Goal: Book appointment/travel/reservation

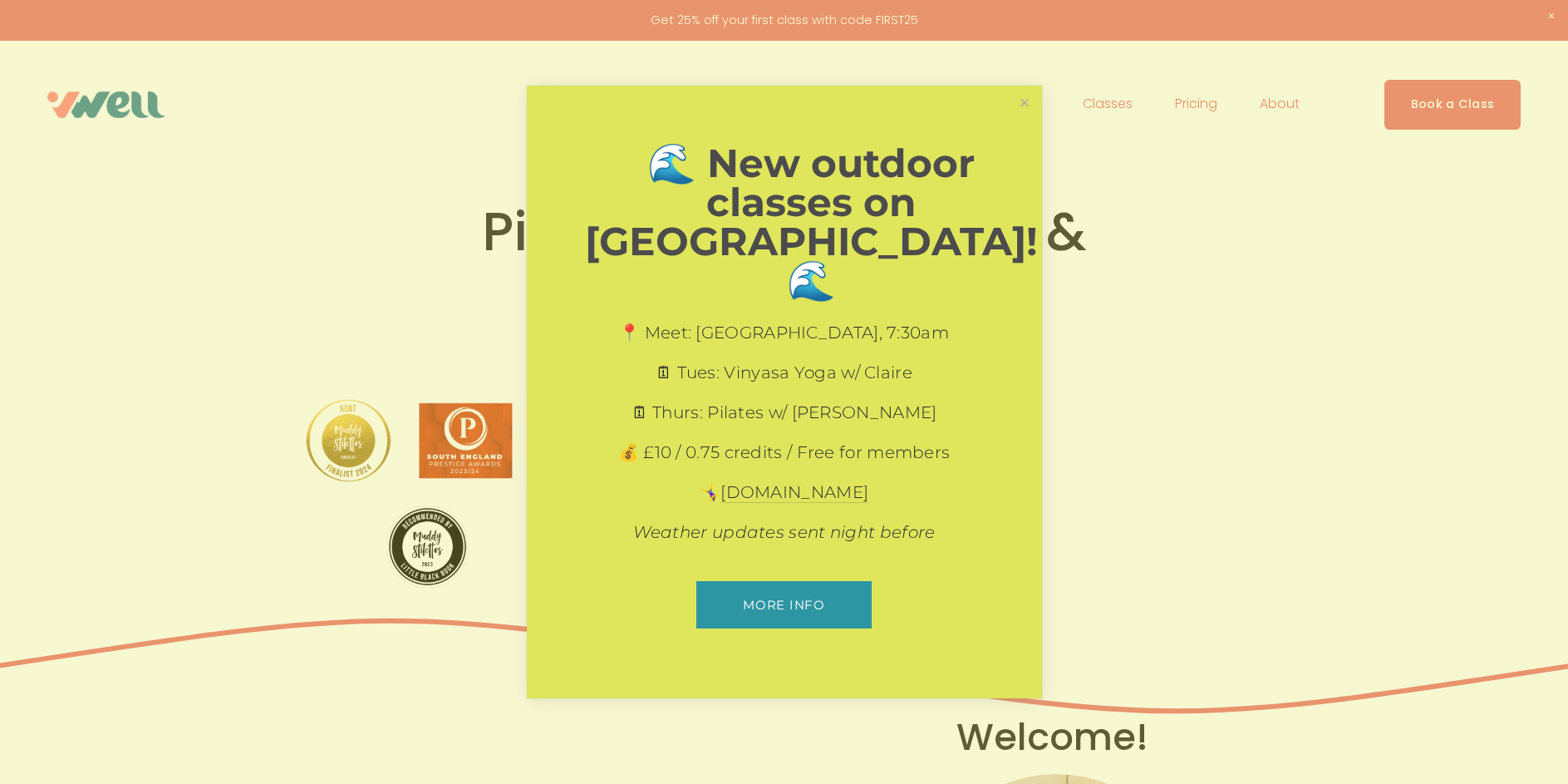
click at [829, 581] on link "More info" at bounding box center [783, 605] width 175 height 47
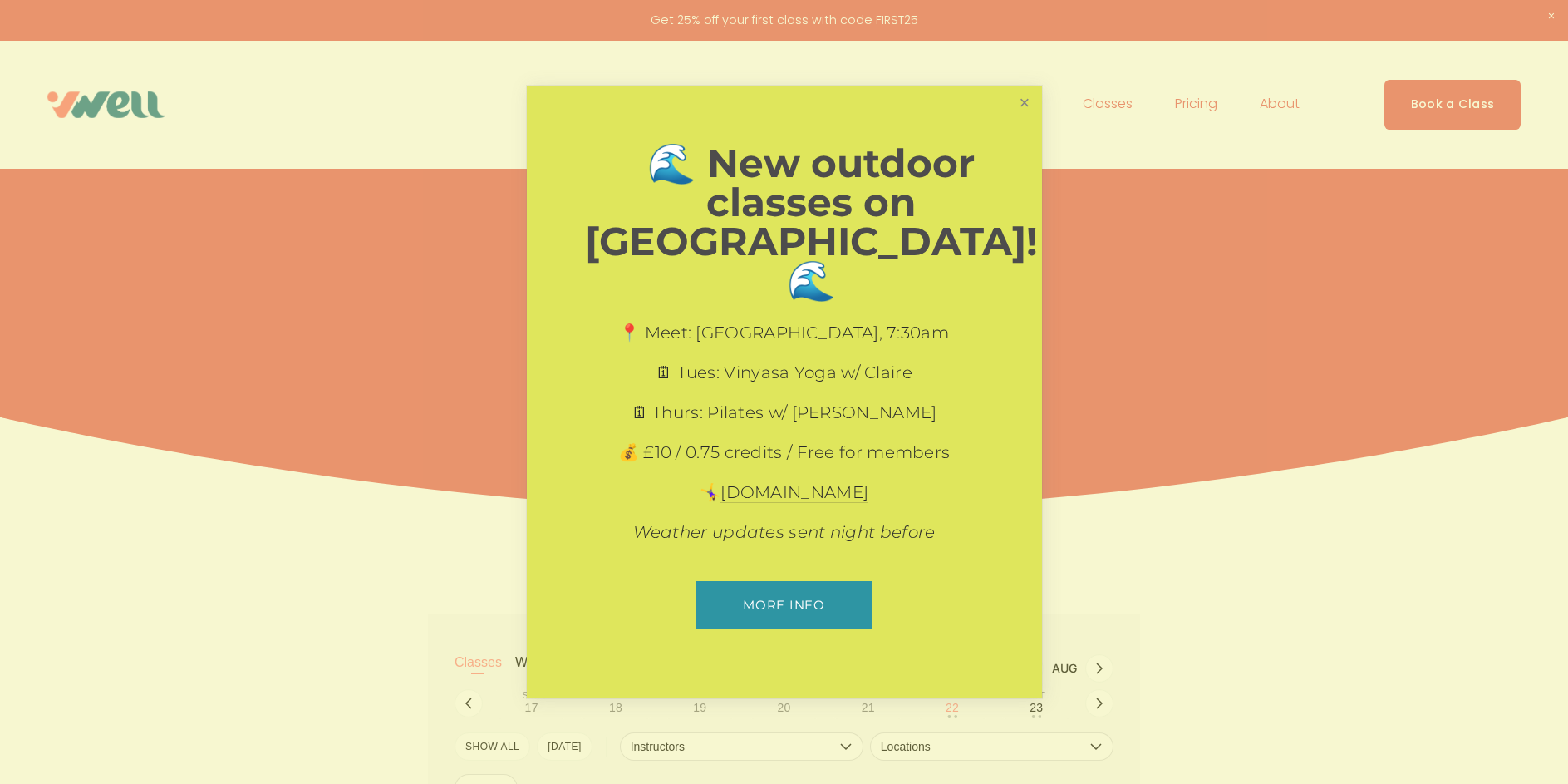
click at [1025, 117] on link "Close" at bounding box center [1024, 102] width 29 height 29
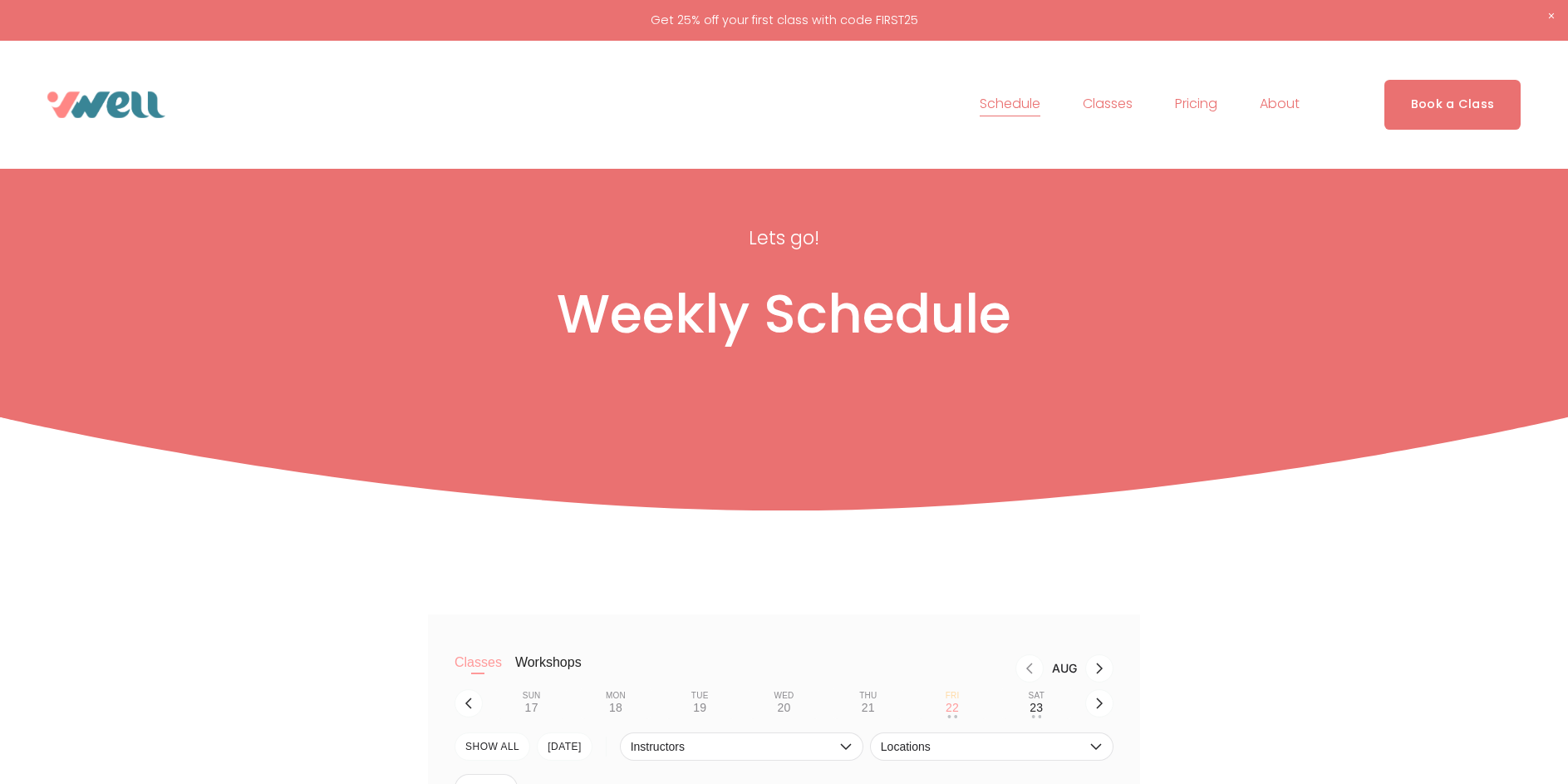
click at [0, 0] on span "Pilates" at bounding box center [0, 0] width 0 height 0
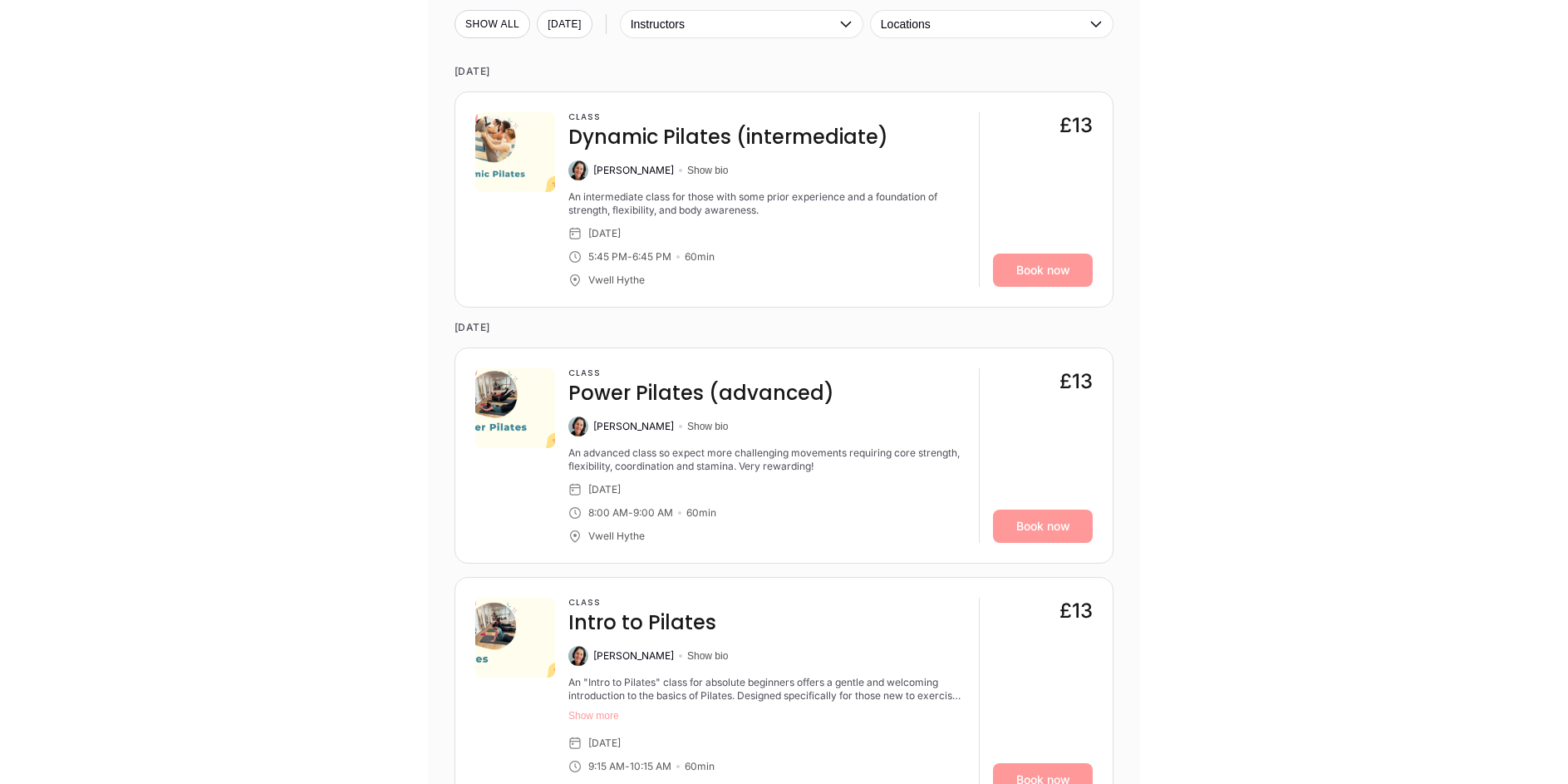
scroll to position [1745, 0]
click at [576, 432] on img at bounding box center [578, 425] width 20 height 20
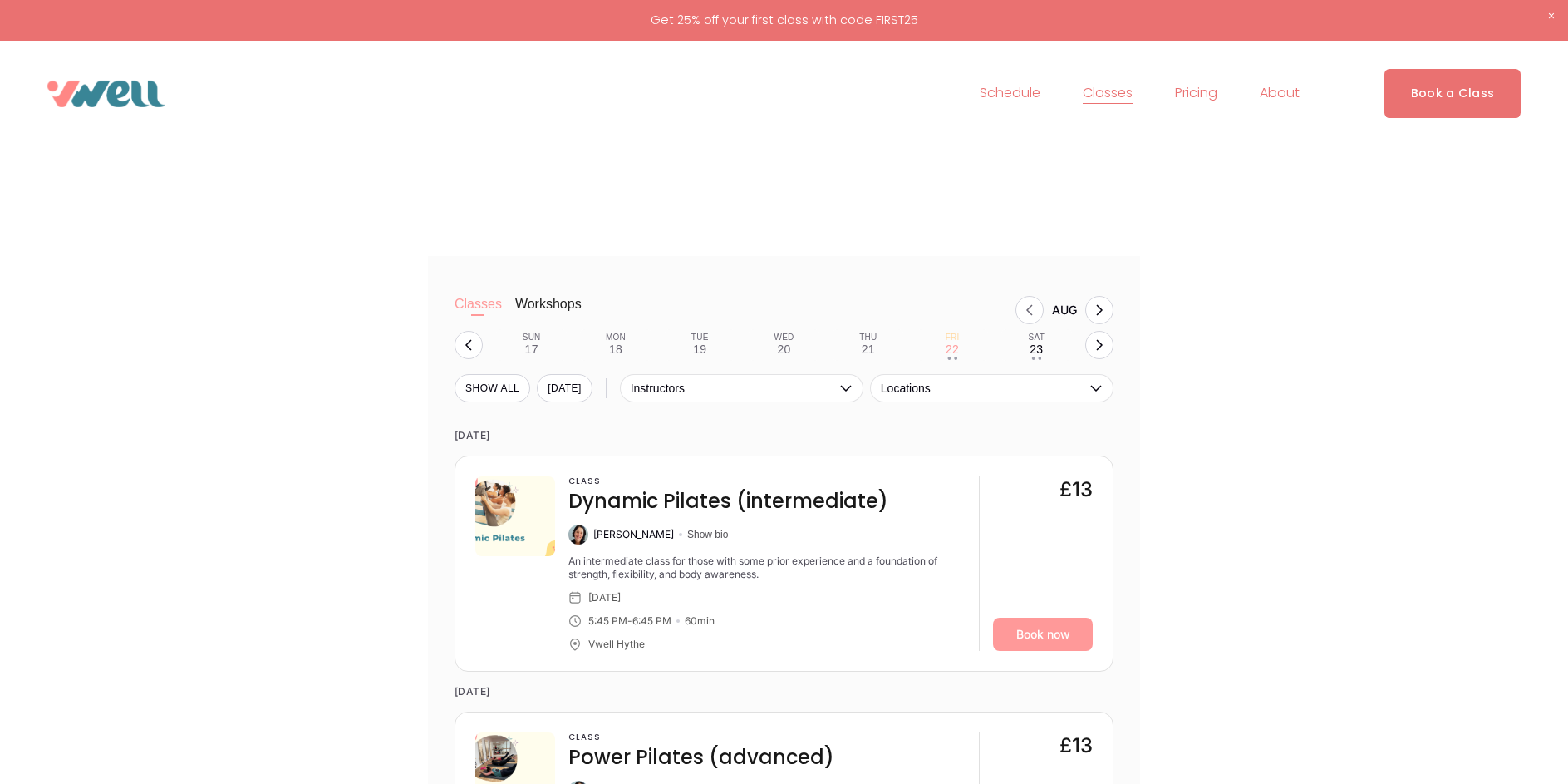
scroll to position [1330, 0]
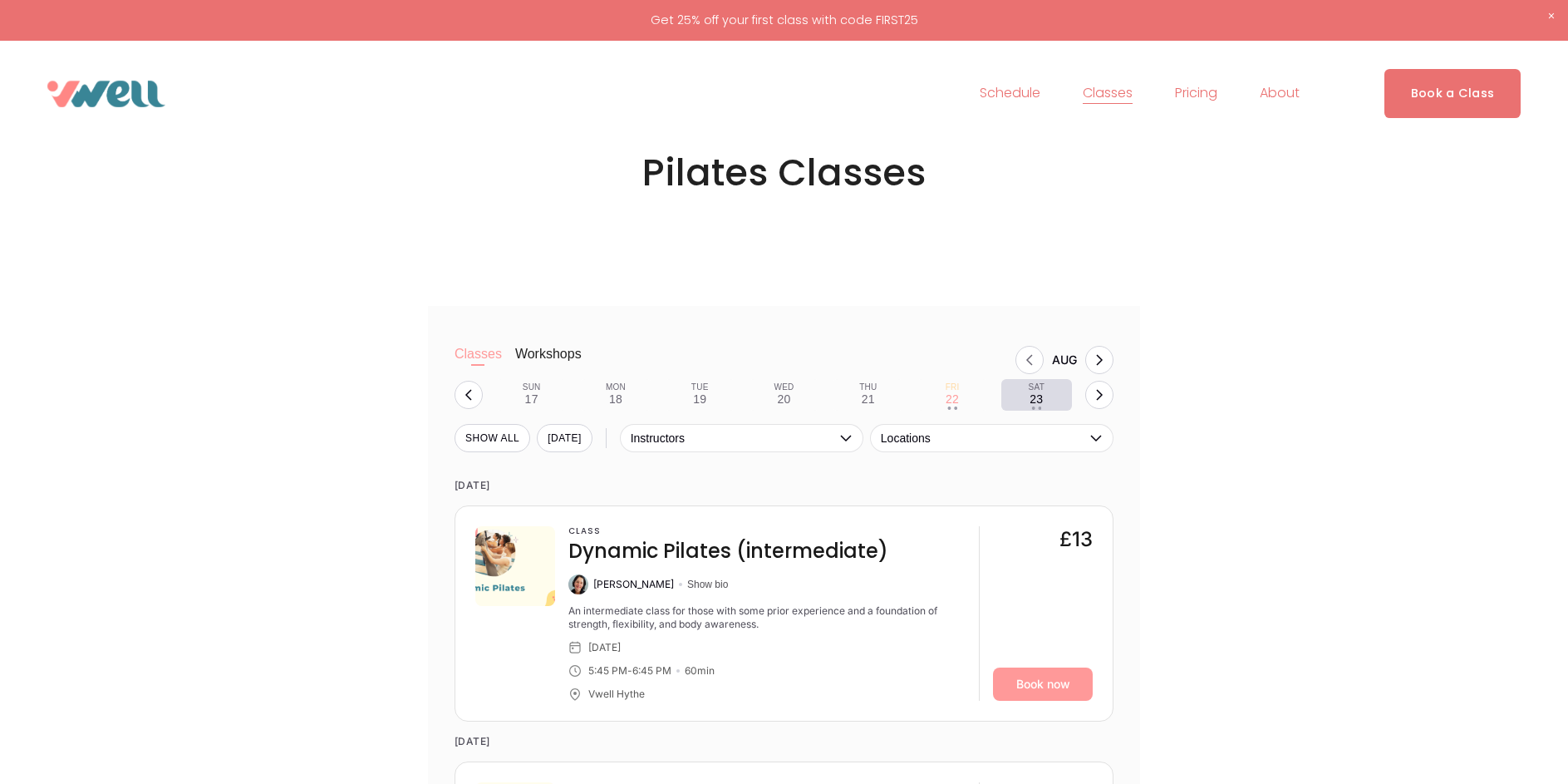
click at [1034, 405] on div "23" at bounding box center [1036, 399] width 14 height 14
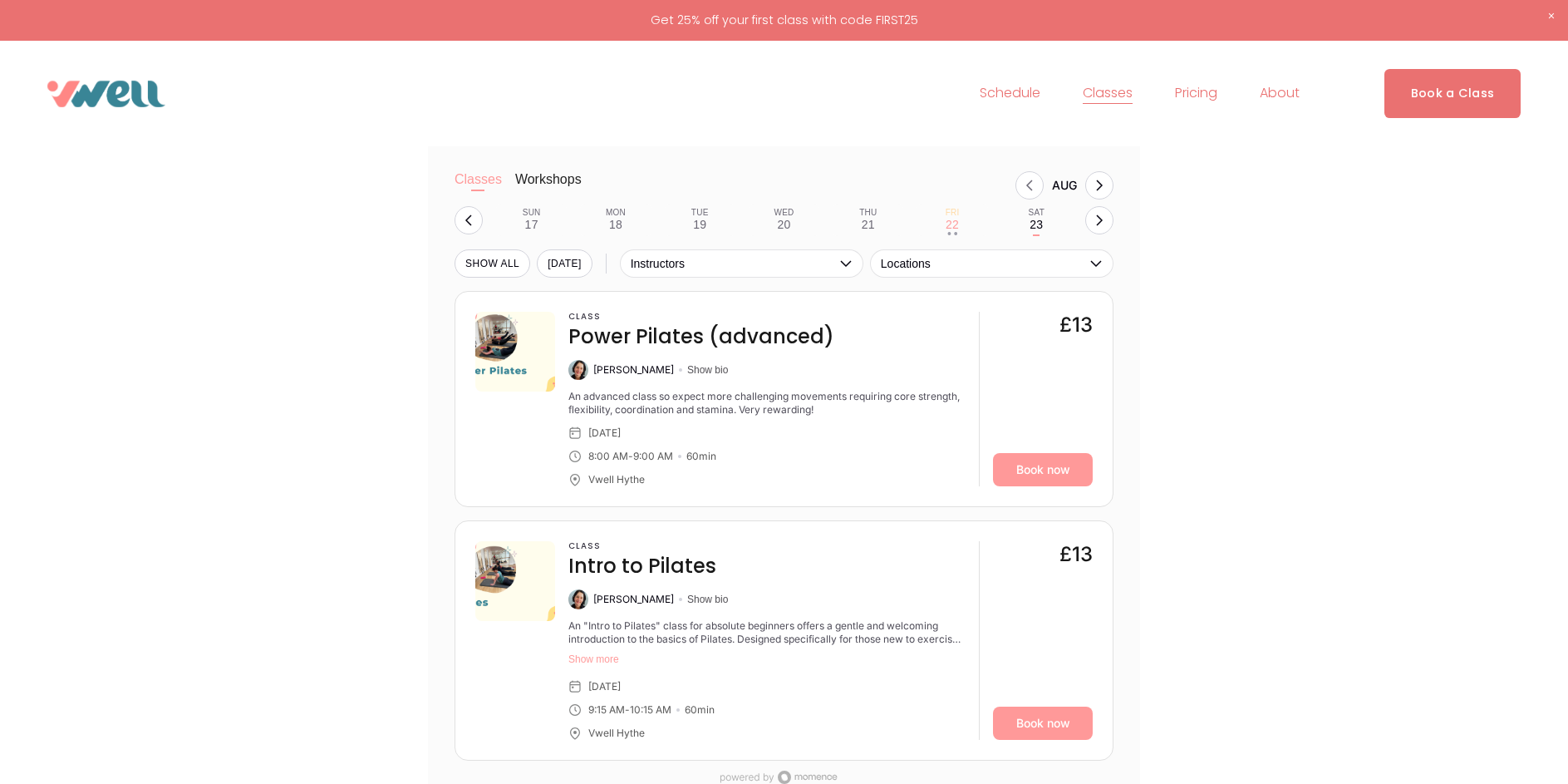
scroll to position [1495, 0]
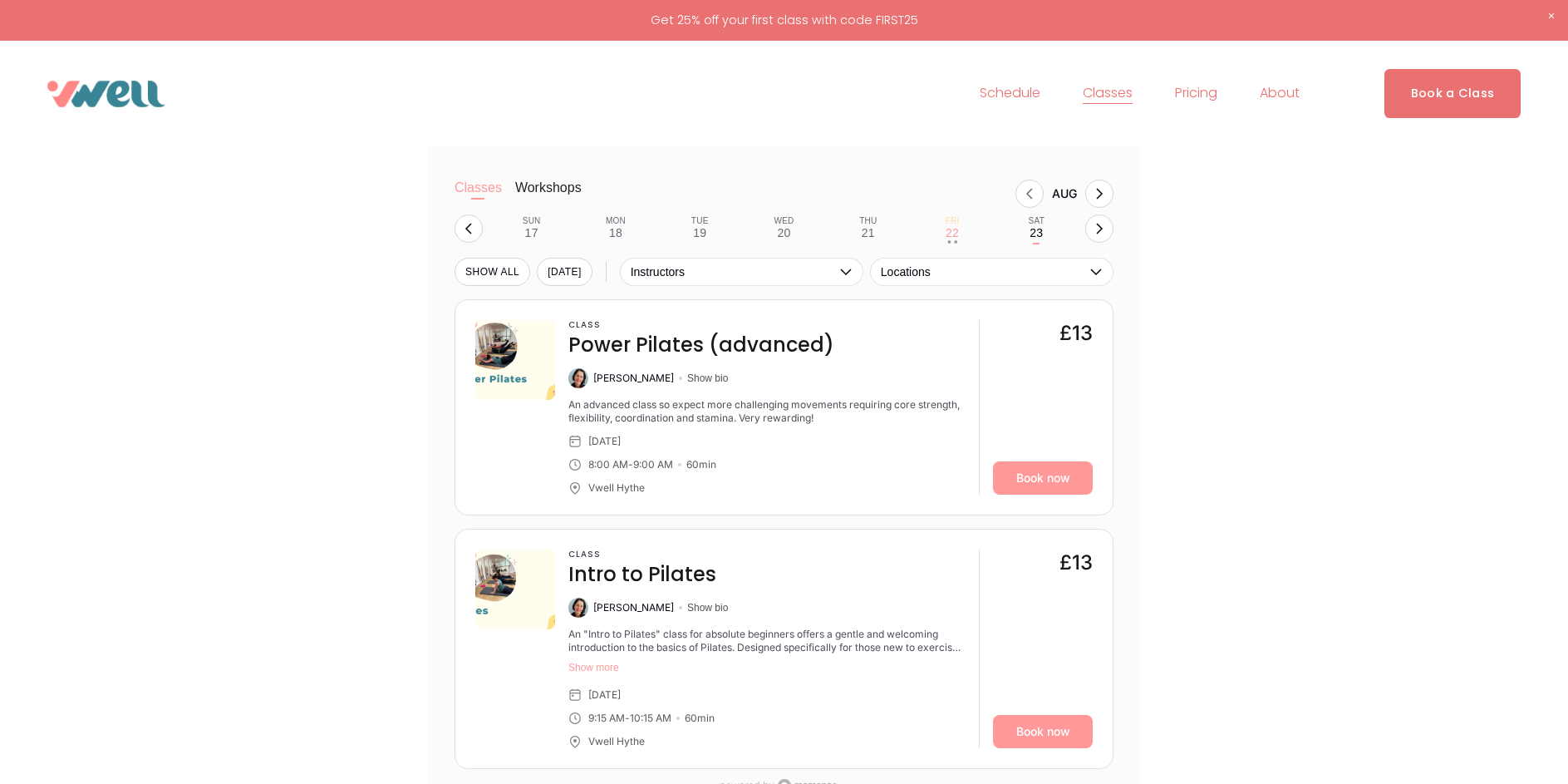
click at [1102, 95] on span "Classes" at bounding box center [1108, 93] width 50 height 24
click at [1011, 95] on link "Schedule" at bounding box center [1010, 93] width 61 height 26
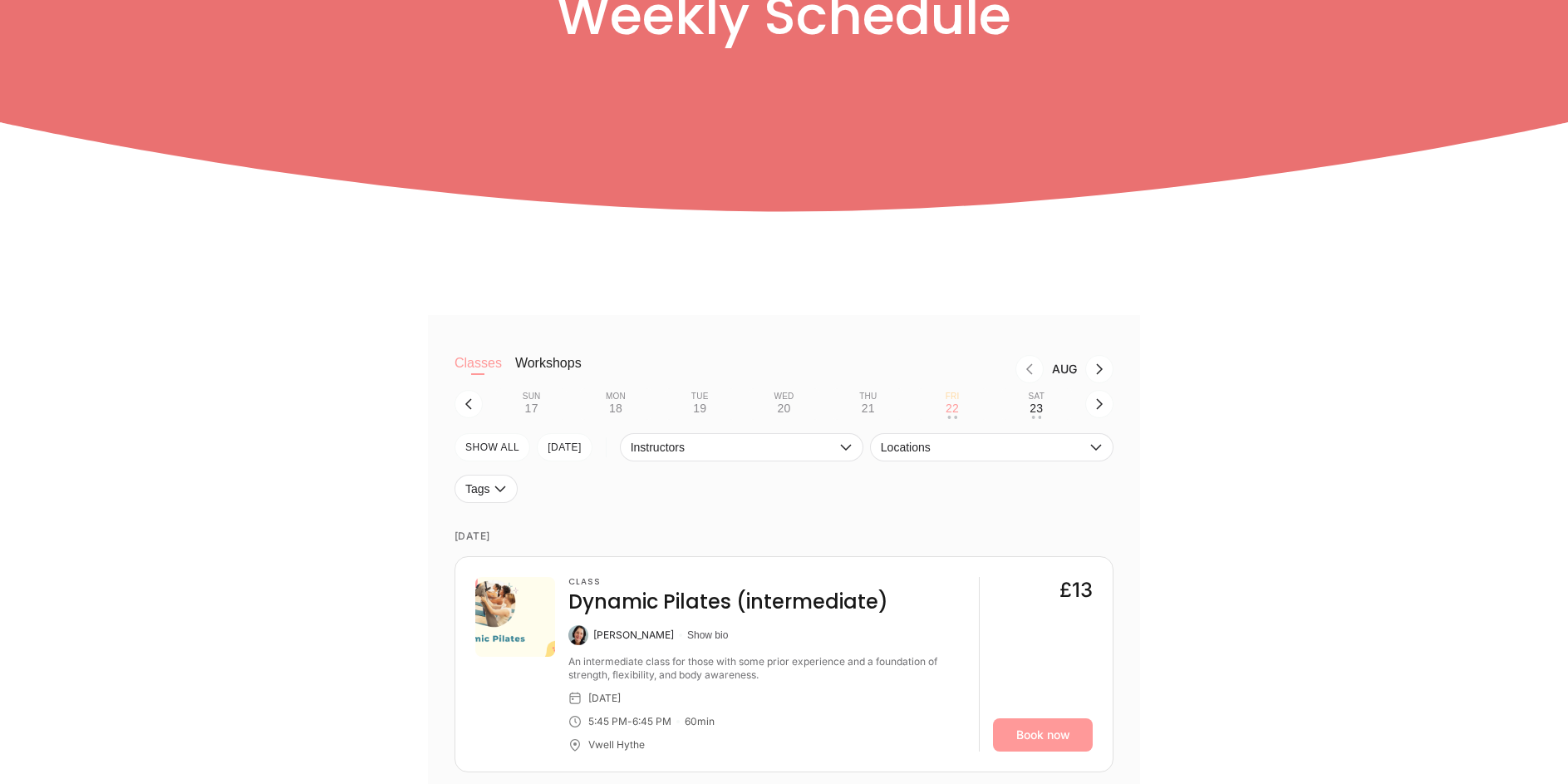
scroll to position [415, 0]
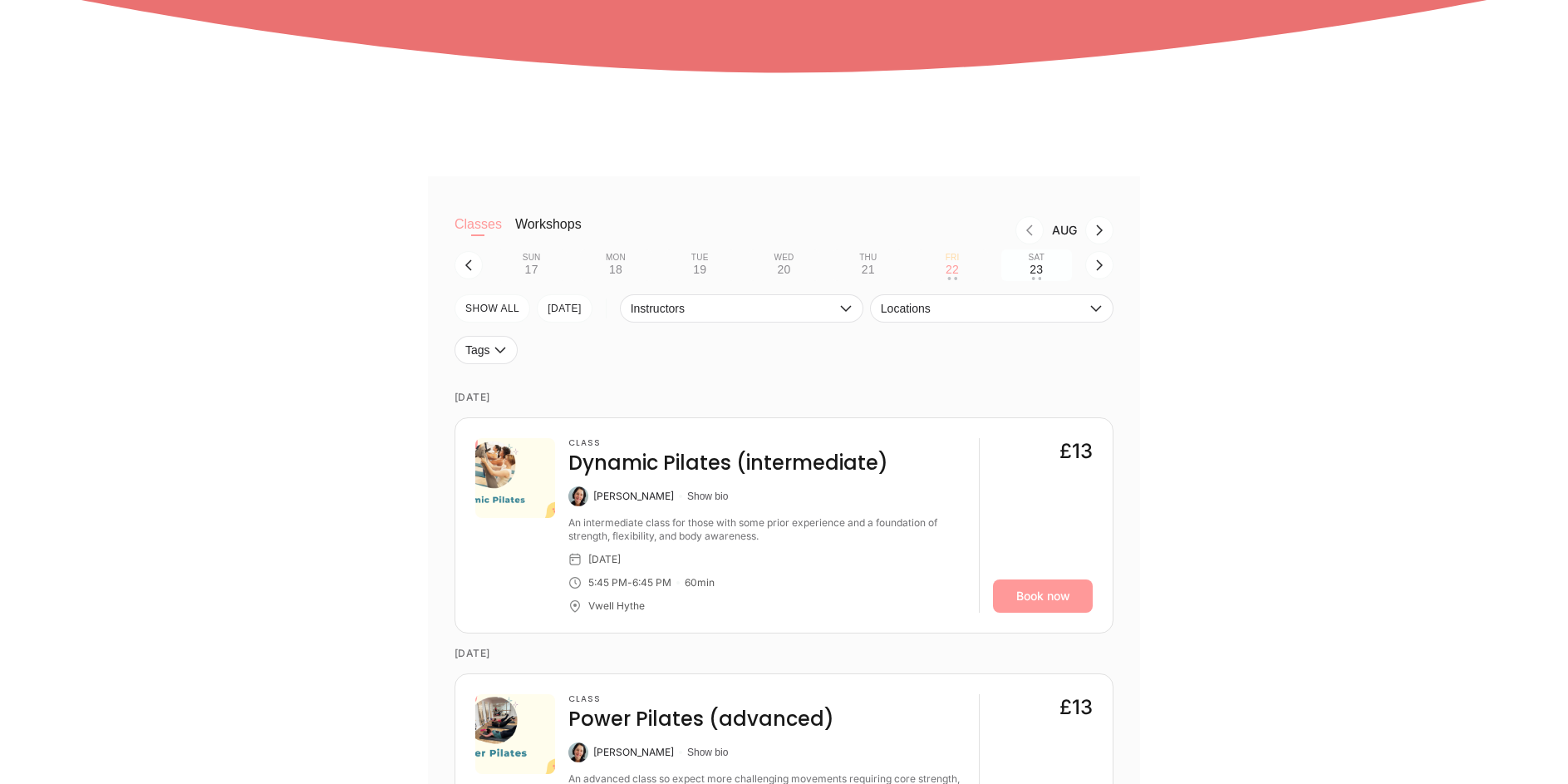
click at [1030, 270] on button "Sat 23 • •" at bounding box center [1037, 265] width 71 height 32
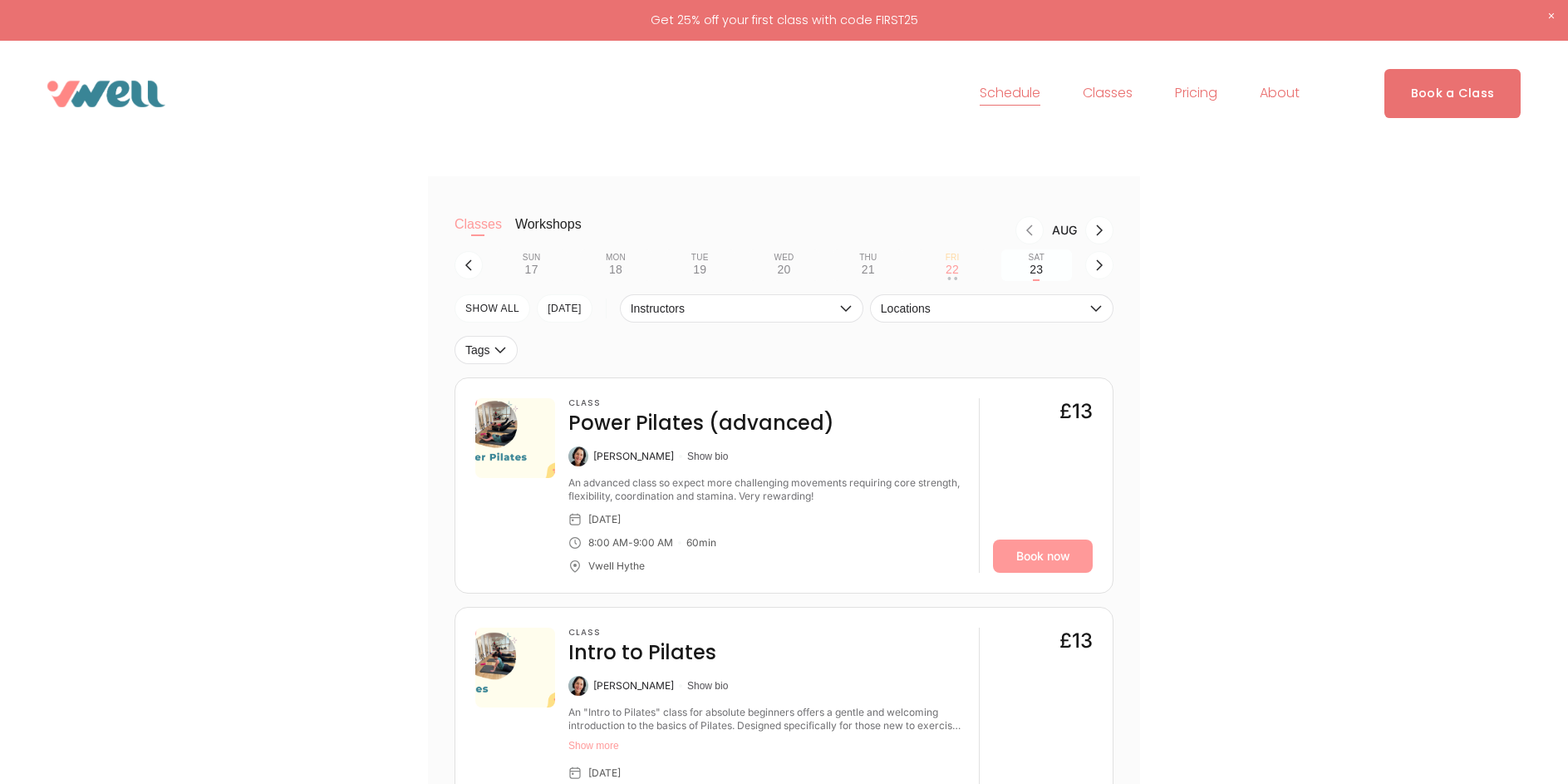
click at [1038, 275] on div "23" at bounding box center [1036, 269] width 14 height 14
click at [1102, 272] on icon "button" at bounding box center [1099, 265] width 14 height 14
click at [538, 273] on button "Sun 24 • •" at bounding box center [531, 265] width 71 height 32
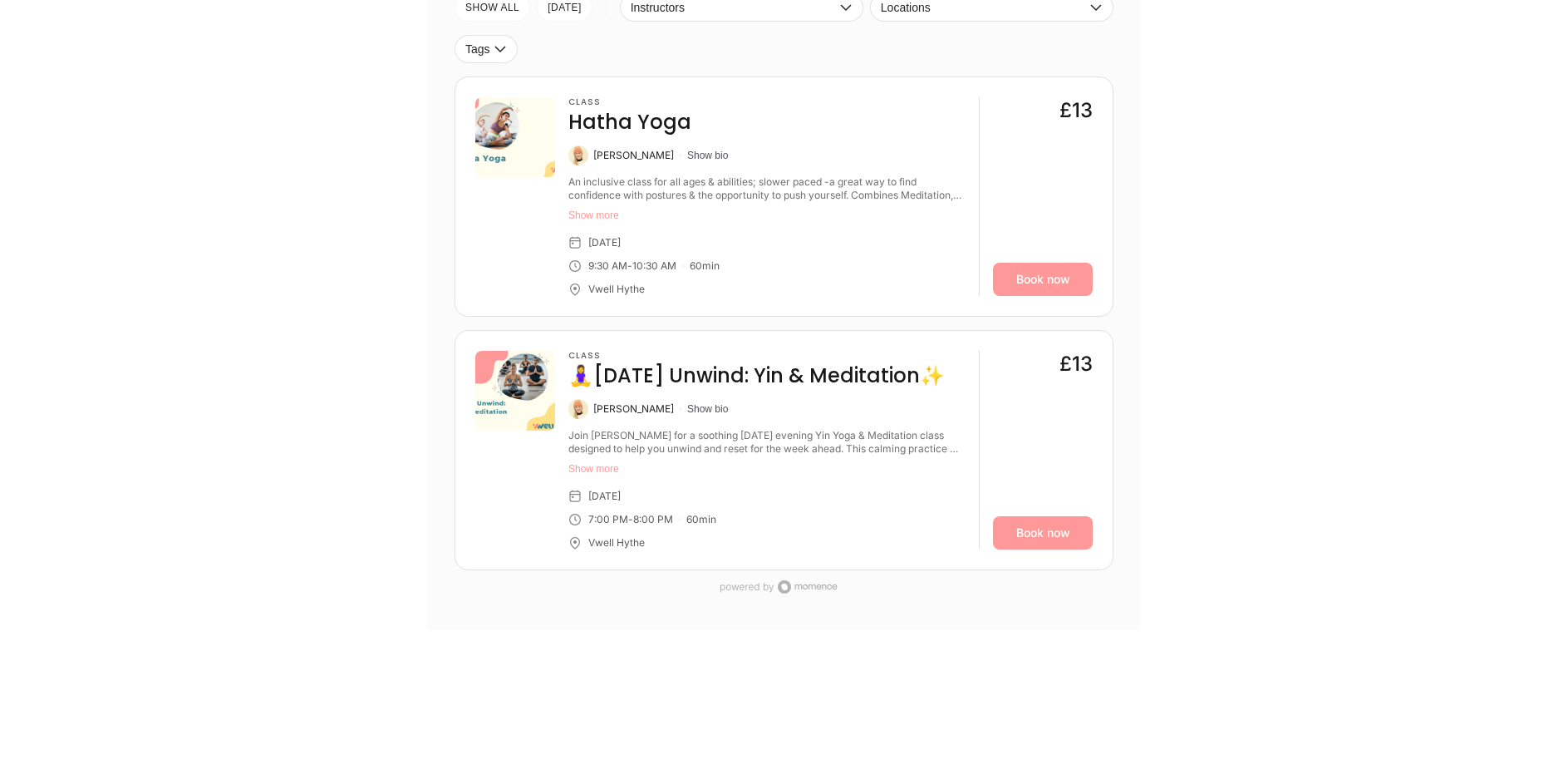
scroll to position [665, 0]
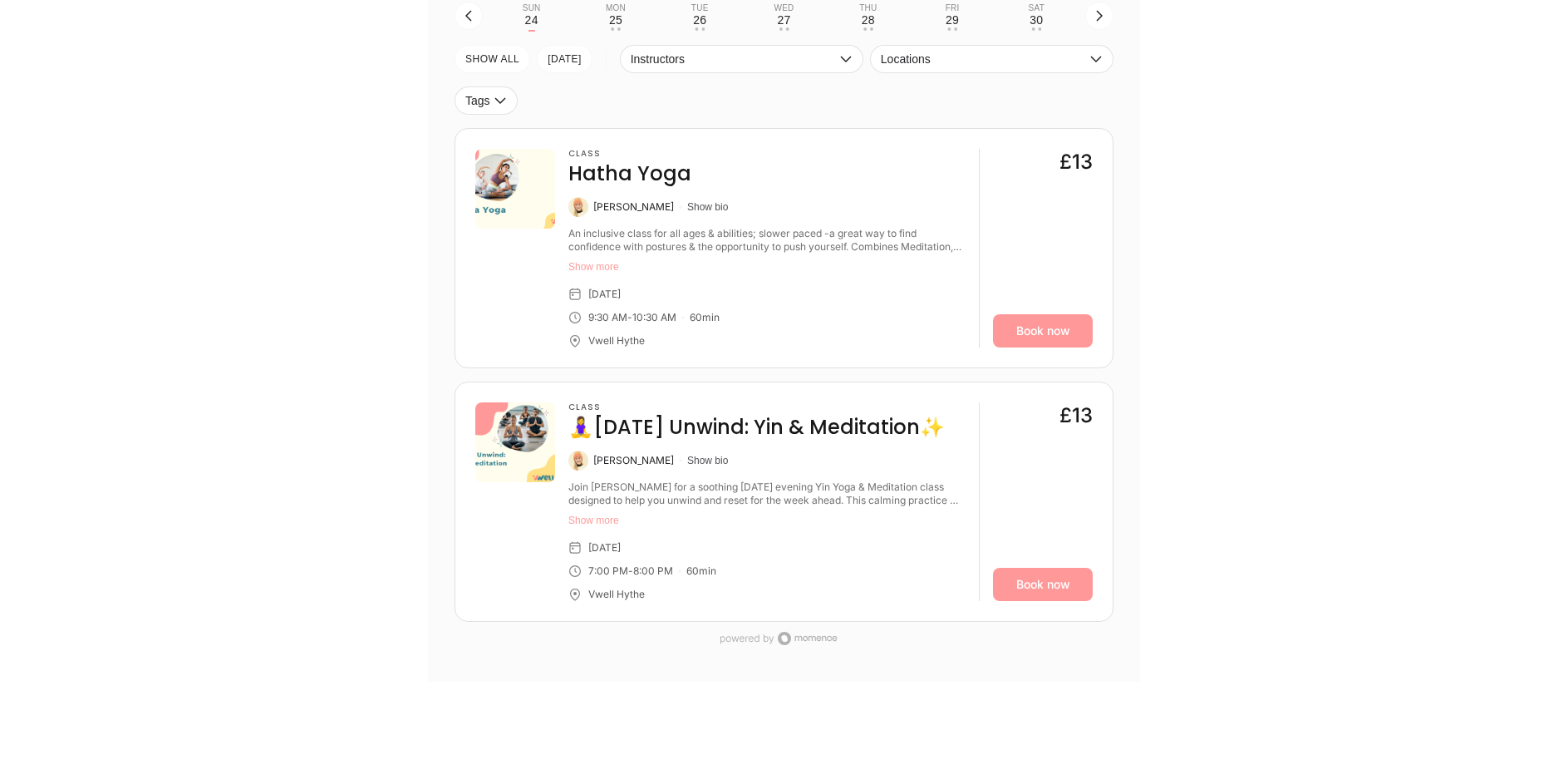
click at [599, 525] on button "Show more" at bounding box center [767, 520] width 397 height 14
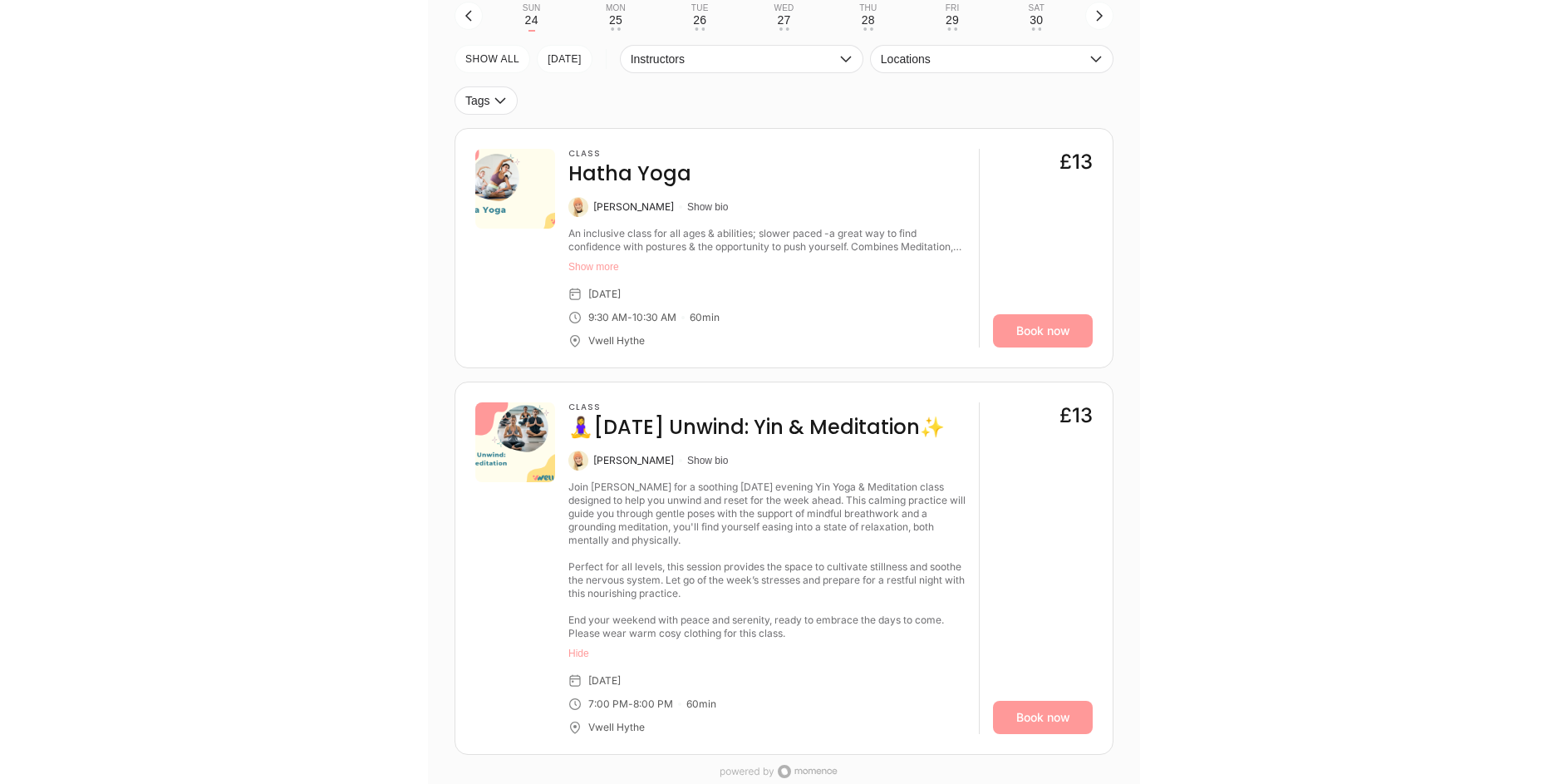
scroll to position [748, 0]
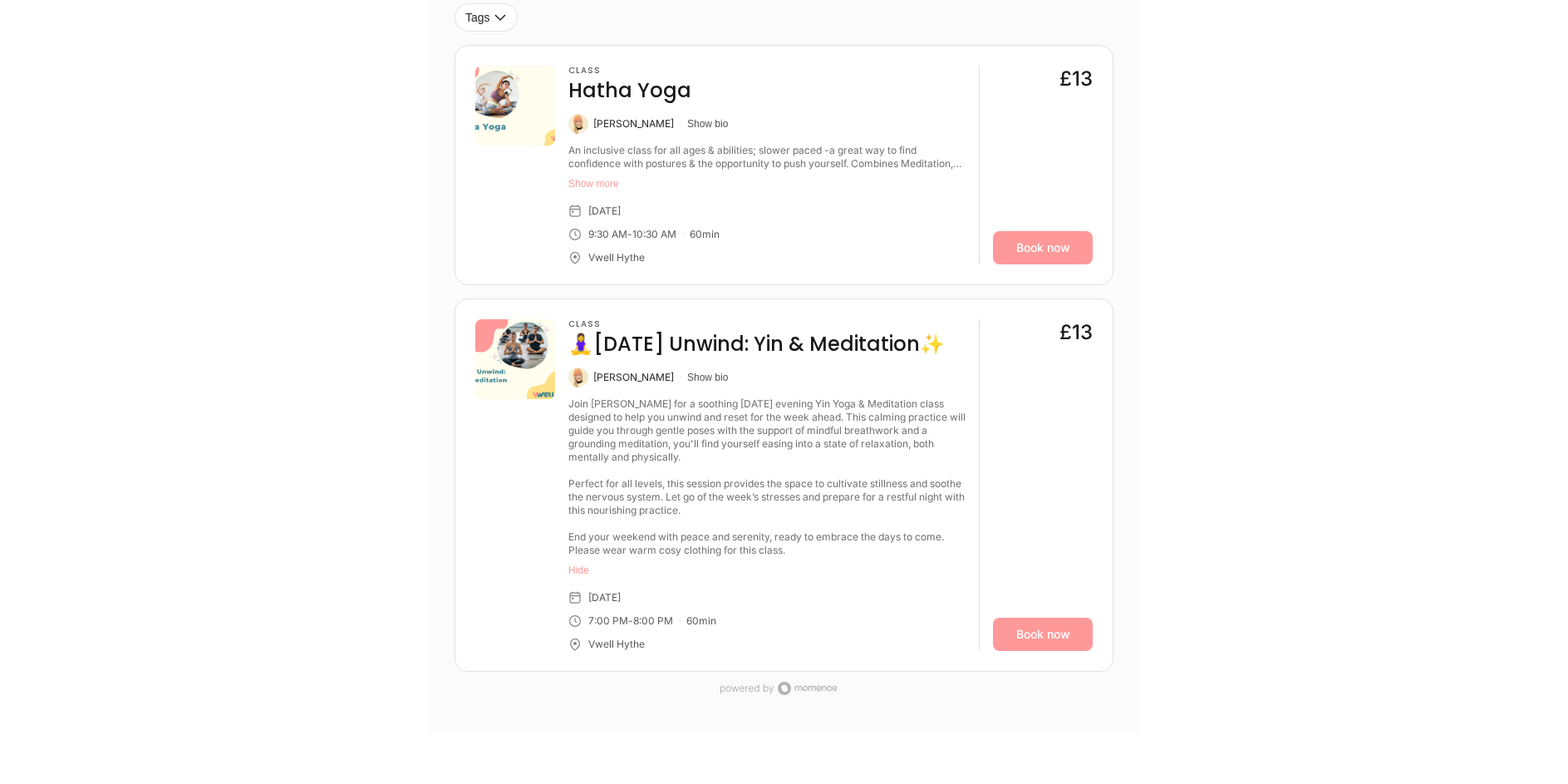
click at [576, 376] on img at bounding box center [578, 377] width 20 height 20
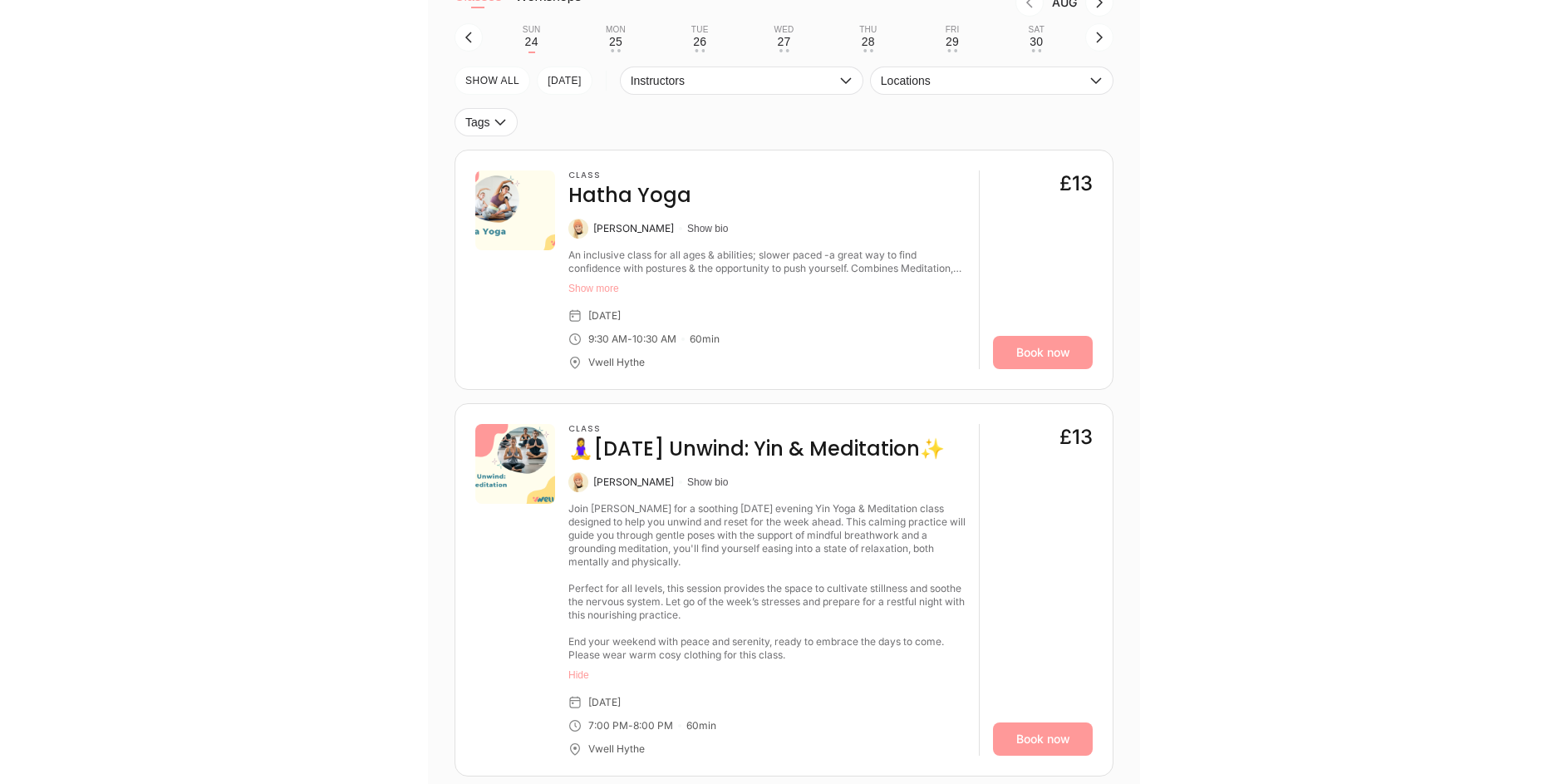
scroll to position [498, 0]
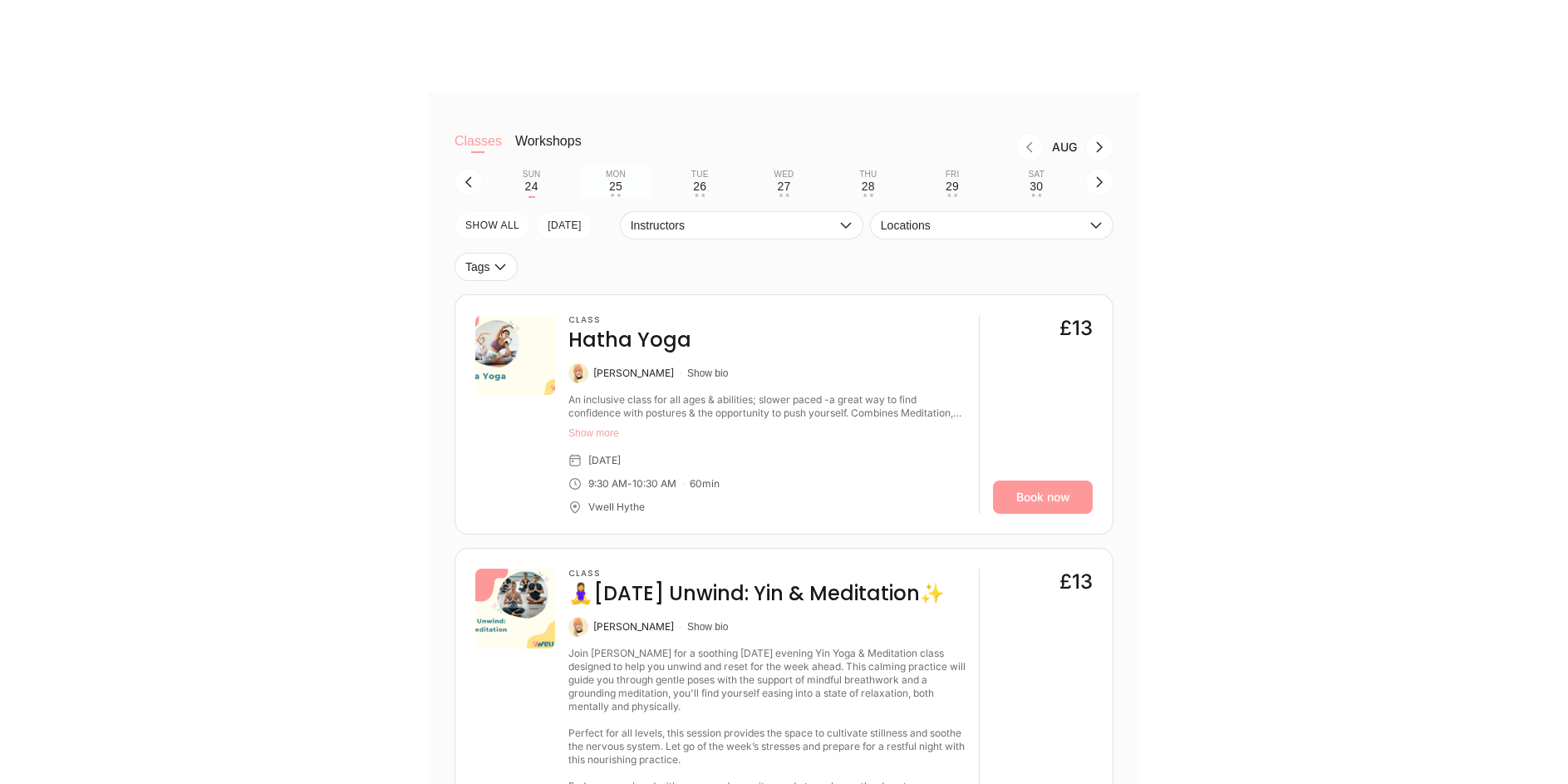
click at [625, 189] on button "Mon 25 • •" at bounding box center [615, 181] width 71 height 32
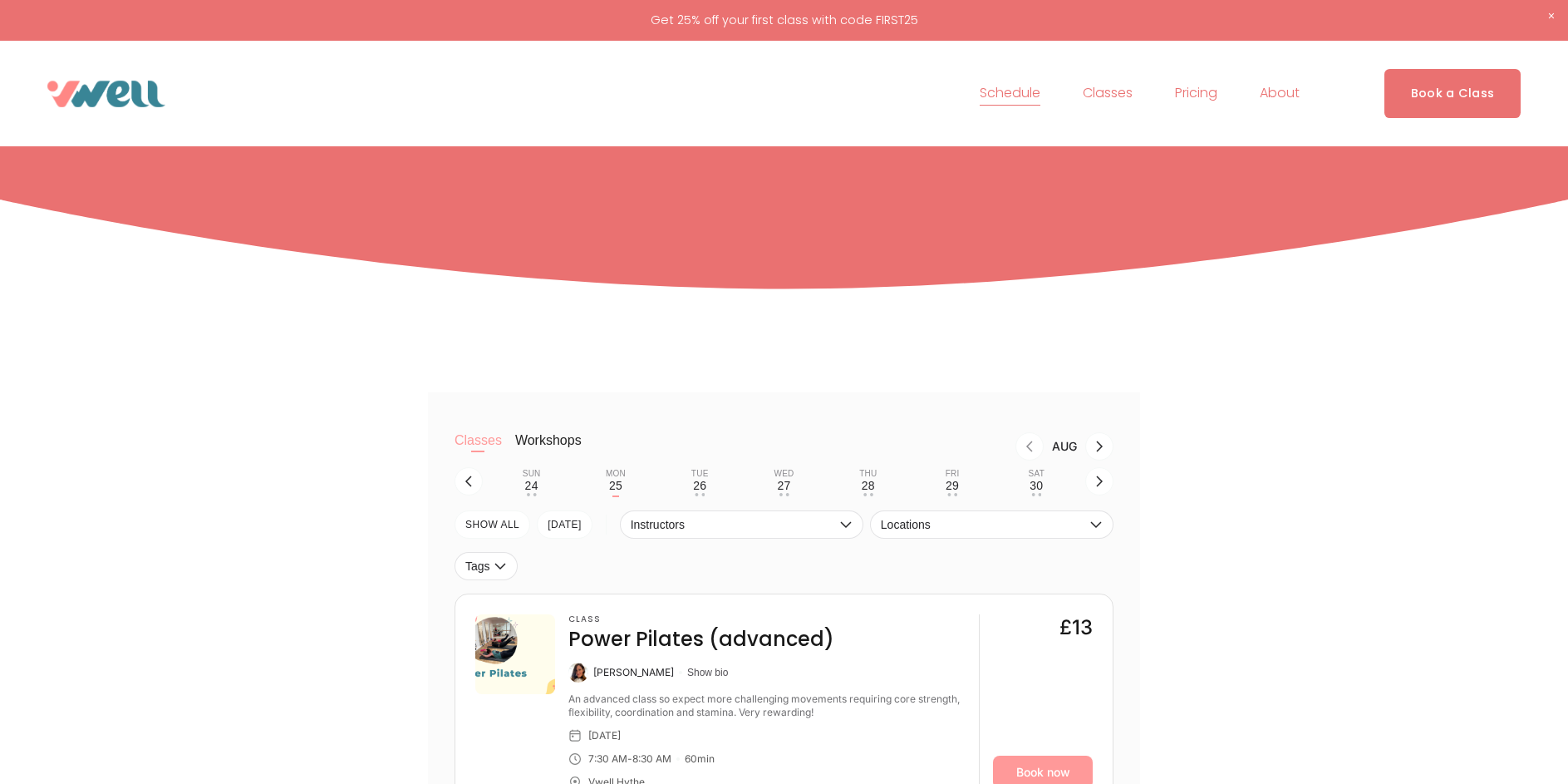
scroll to position [166, 0]
